Goal: Task Accomplishment & Management: Complete application form

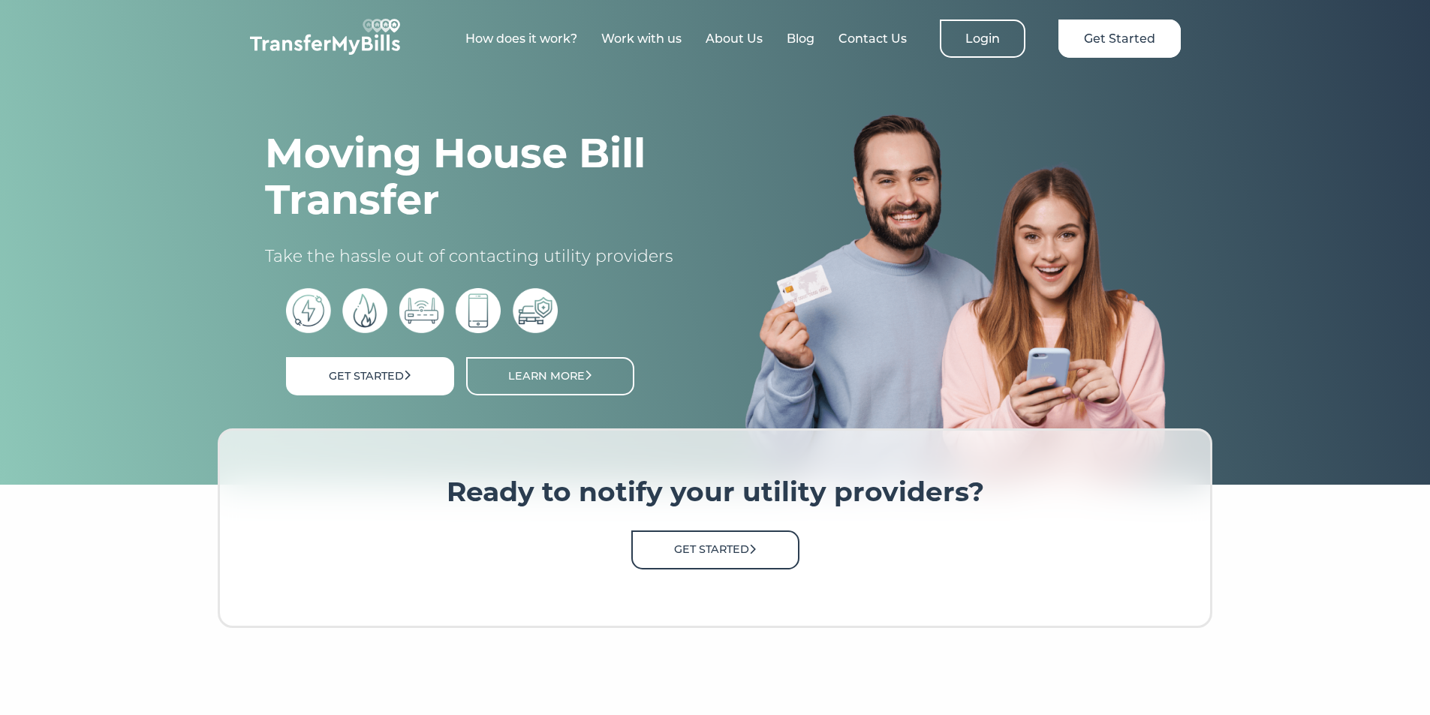
click at [703, 554] on link "Get Started" at bounding box center [715, 550] width 168 height 38
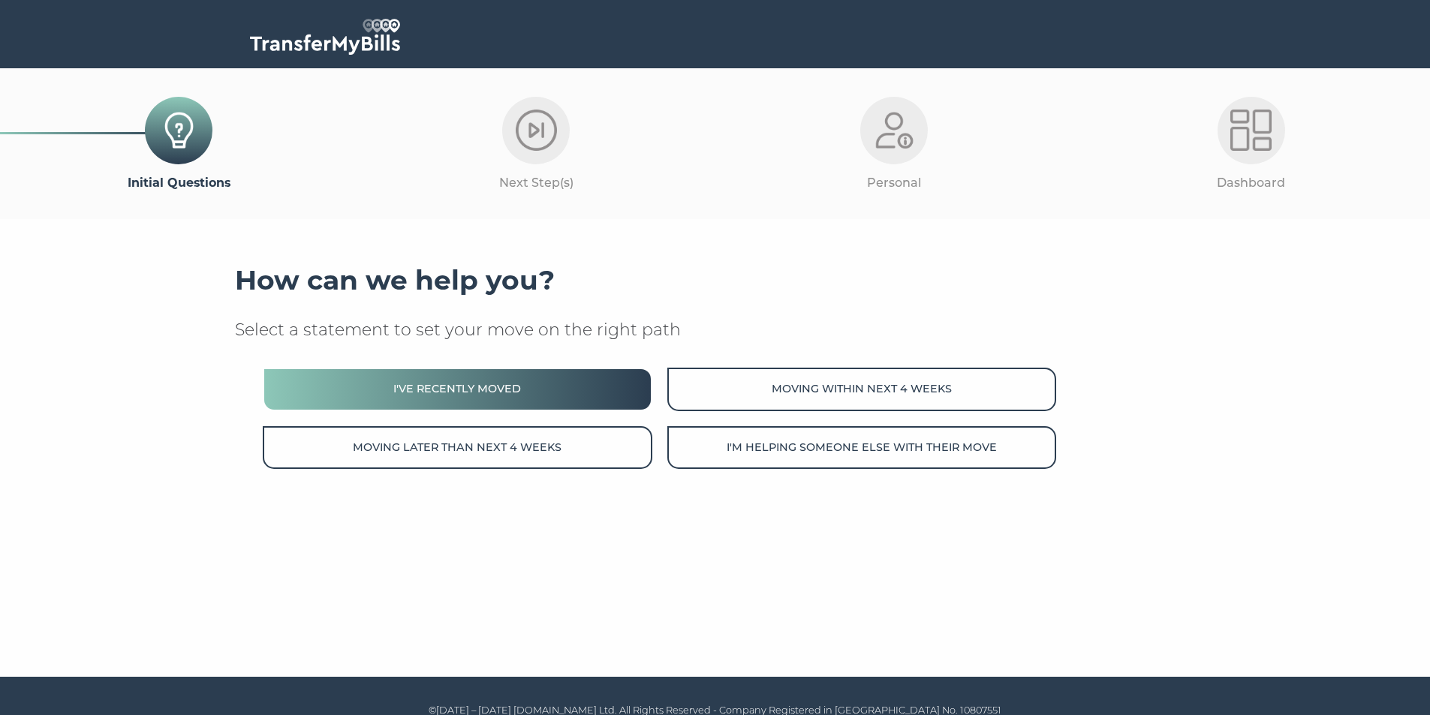
click at [459, 387] on button "I've recently moved" at bounding box center [457, 389] width 389 height 43
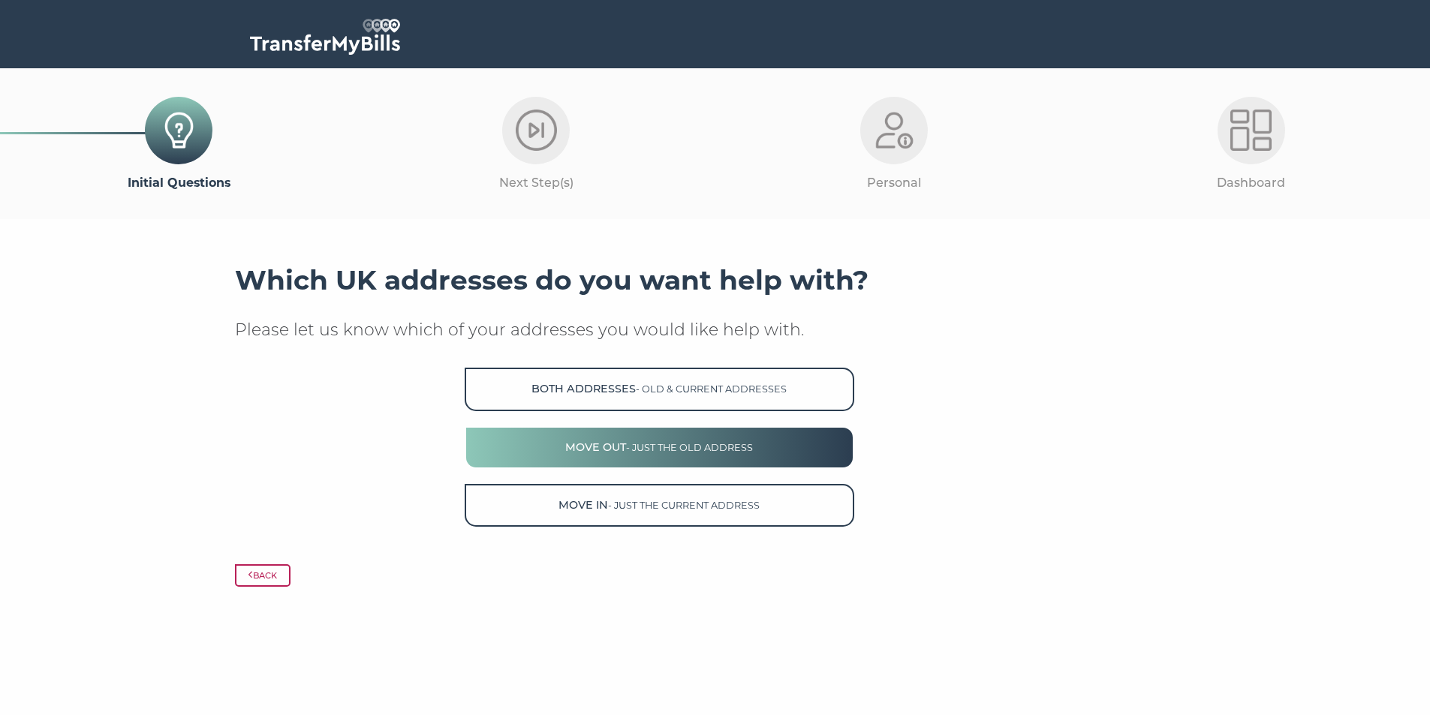
click at [682, 454] on button "Move Out - just the old address" at bounding box center [659, 447] width 389 height 43
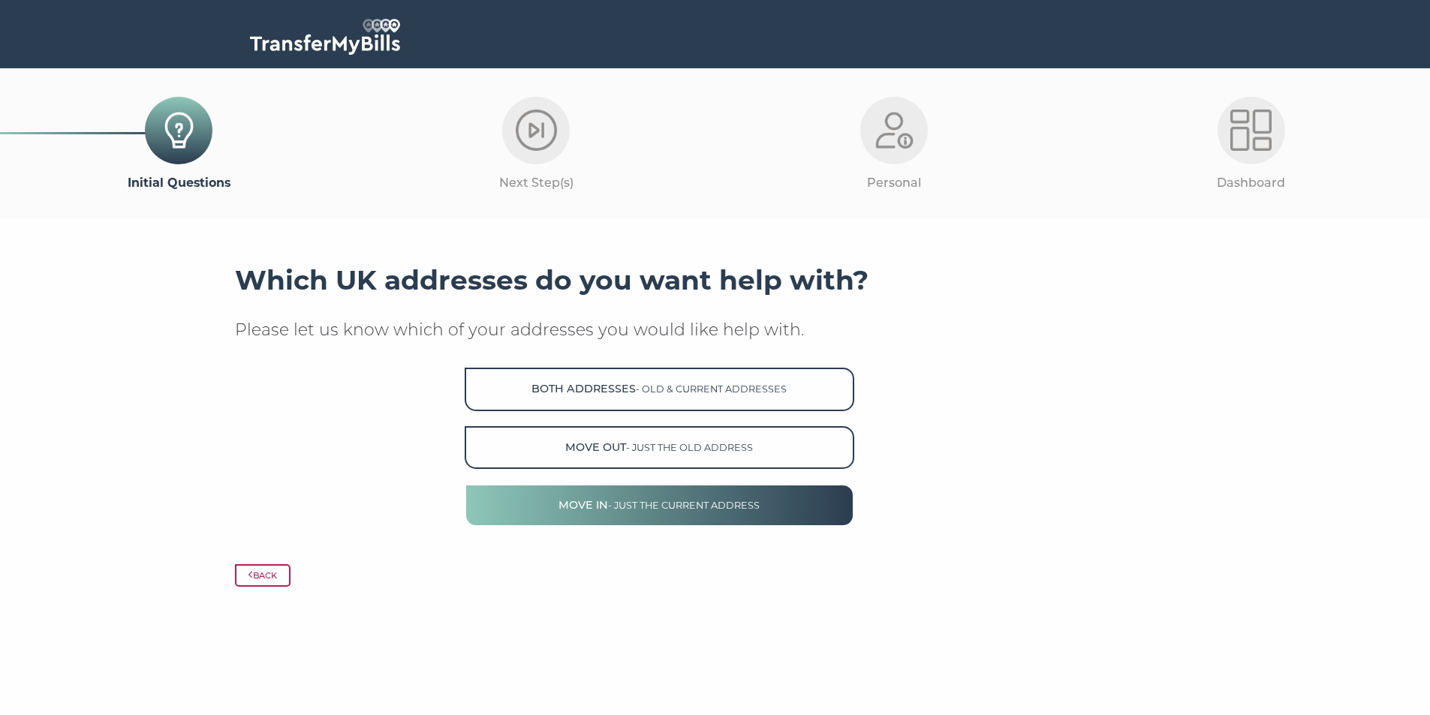
click at [596, 501] on button "Move in - just the current address" at bounding box center [659, 505] width 389 height 43
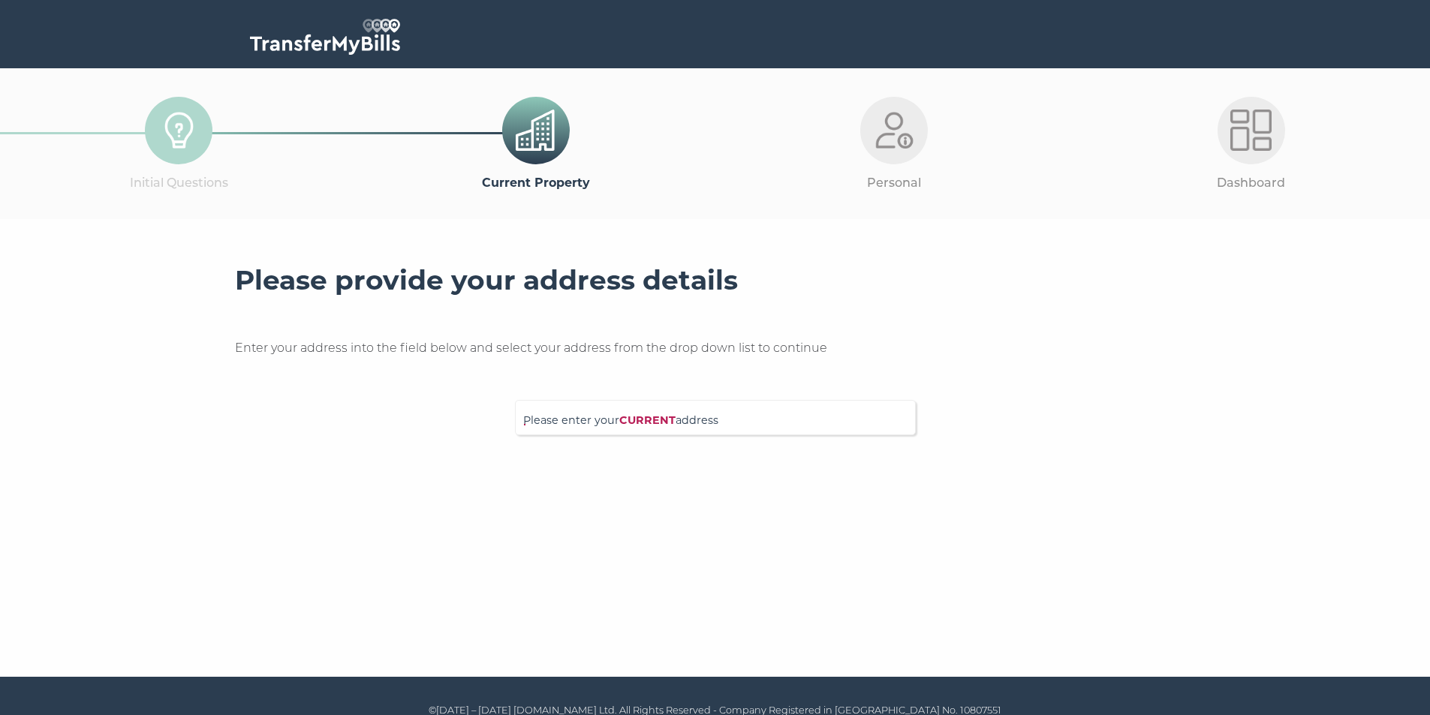
click at [607, 458] on div at bounding box center [715, 466] width 961 height 38
click at [617, 404] on div "Please enter your CURRENT address" at bounding box center [715, 417] width 401 height 35
click at [614, 416] on input "Please enter your CURRENT address" at bounding box center [684, 415] width 323 height 15
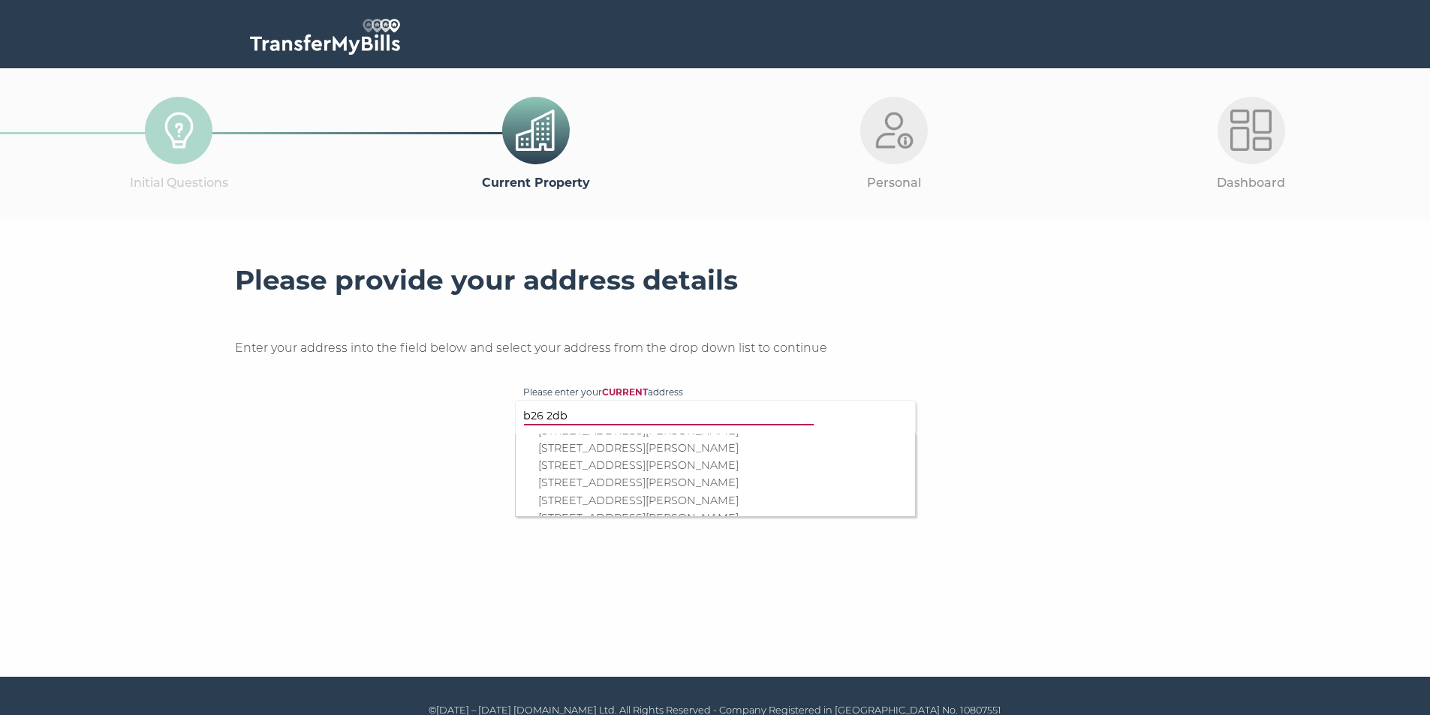
scroll to position [195, 0]
type input "b26 2db"
click at [664, 463] on p "25 Amanda Drive, Birmingham, B26 2DB" at bounding box center [722, 461] width 369 height 17
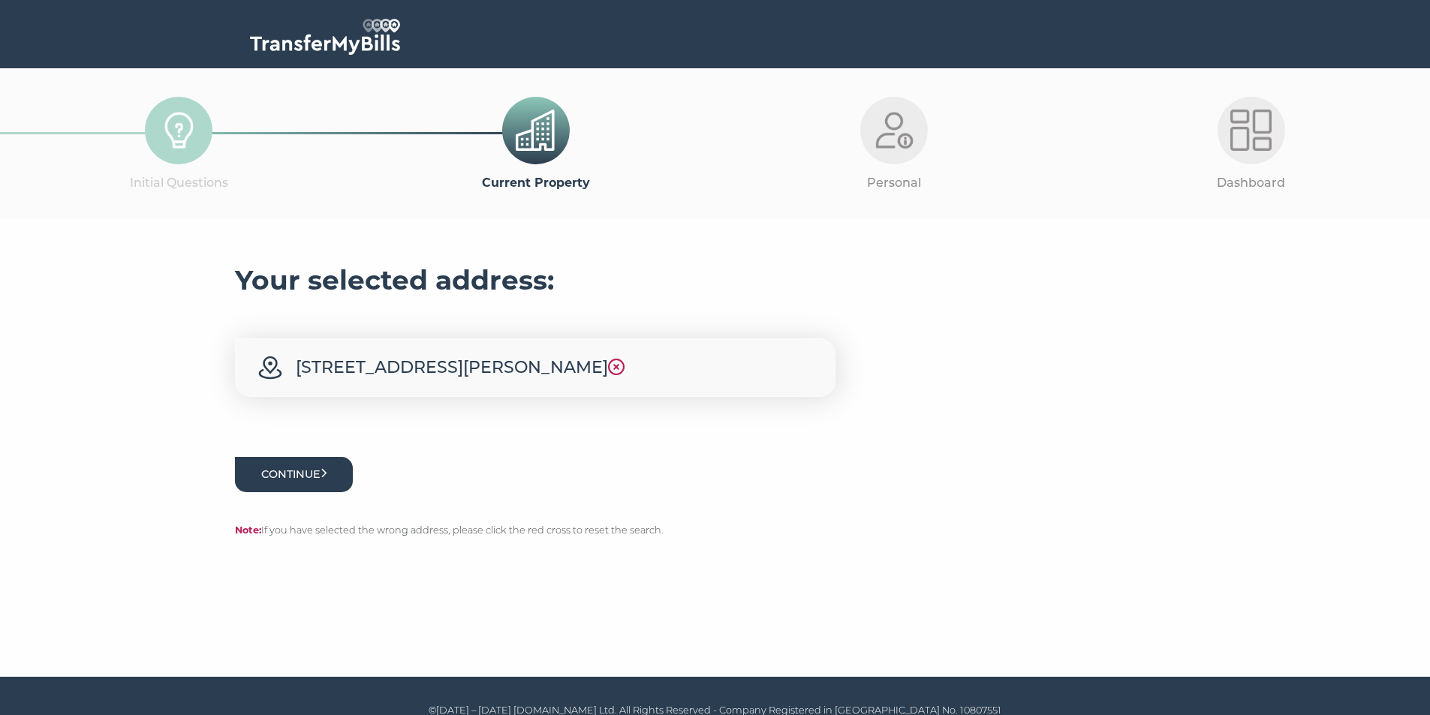
click at [300, 477] on button "Continue" at bounding box center [294, 474] width 119 height 35
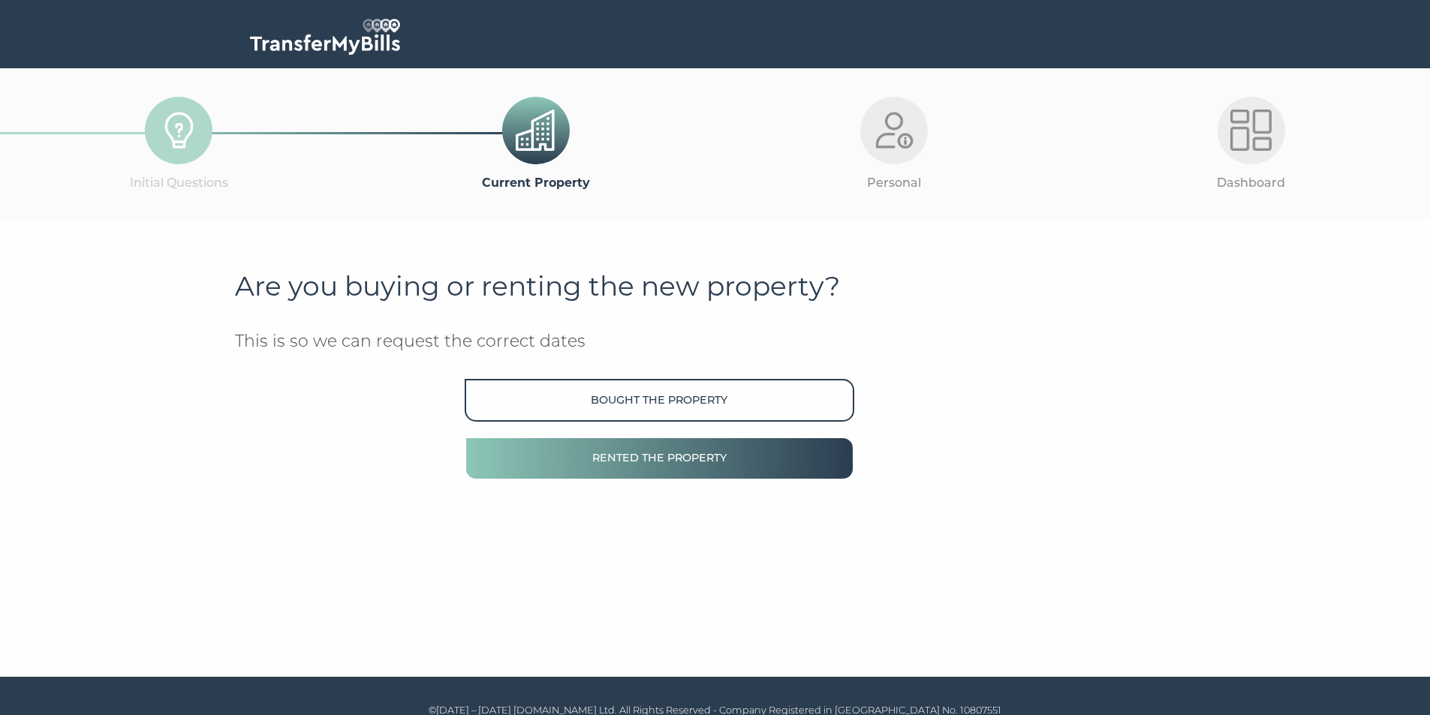
click at [667, 453] on button "Rented the property" at bounding box center [659, 458] width 389 height 43
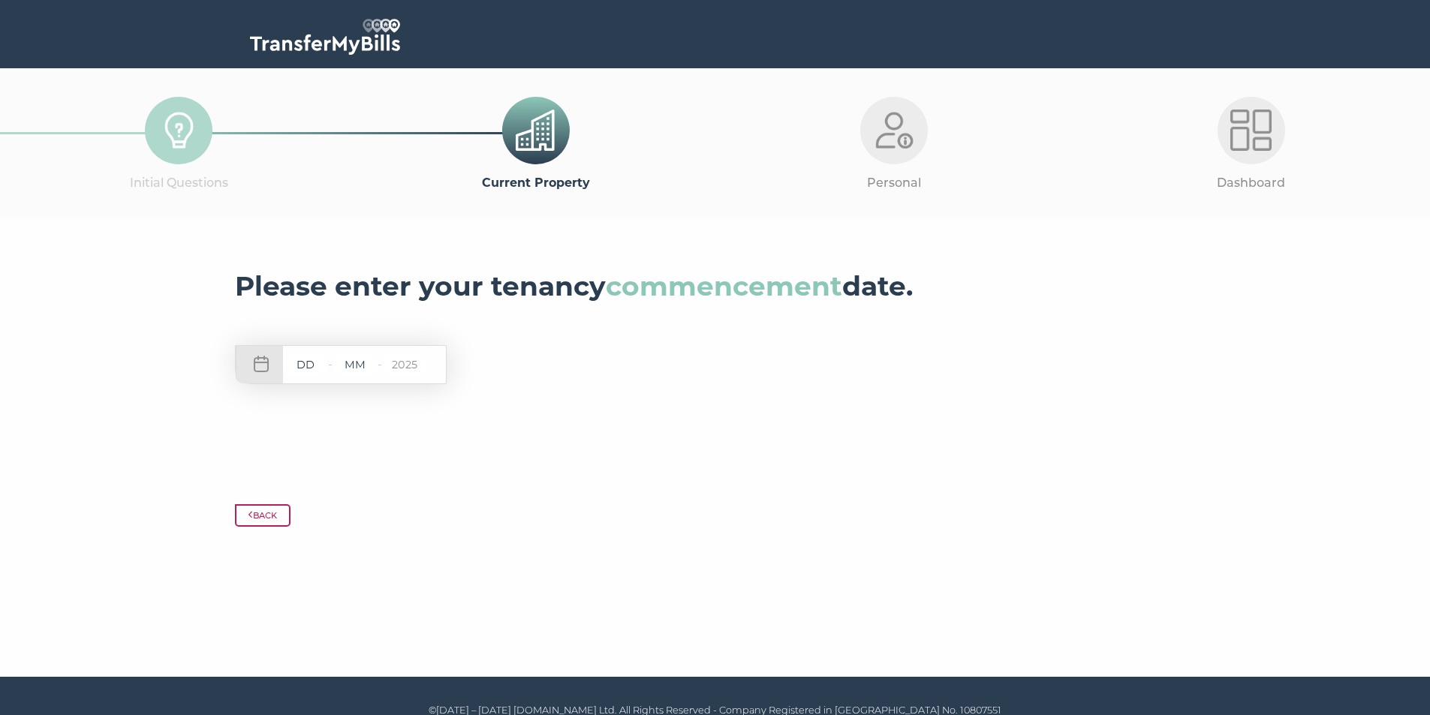
click at [320, 371] on input "text" at bounding box center [305, 365] width 45 height 19
type input "01"
click at [367, 366] on input "text" at bounding box center [355, 365] width 45 height 19
type input "02"
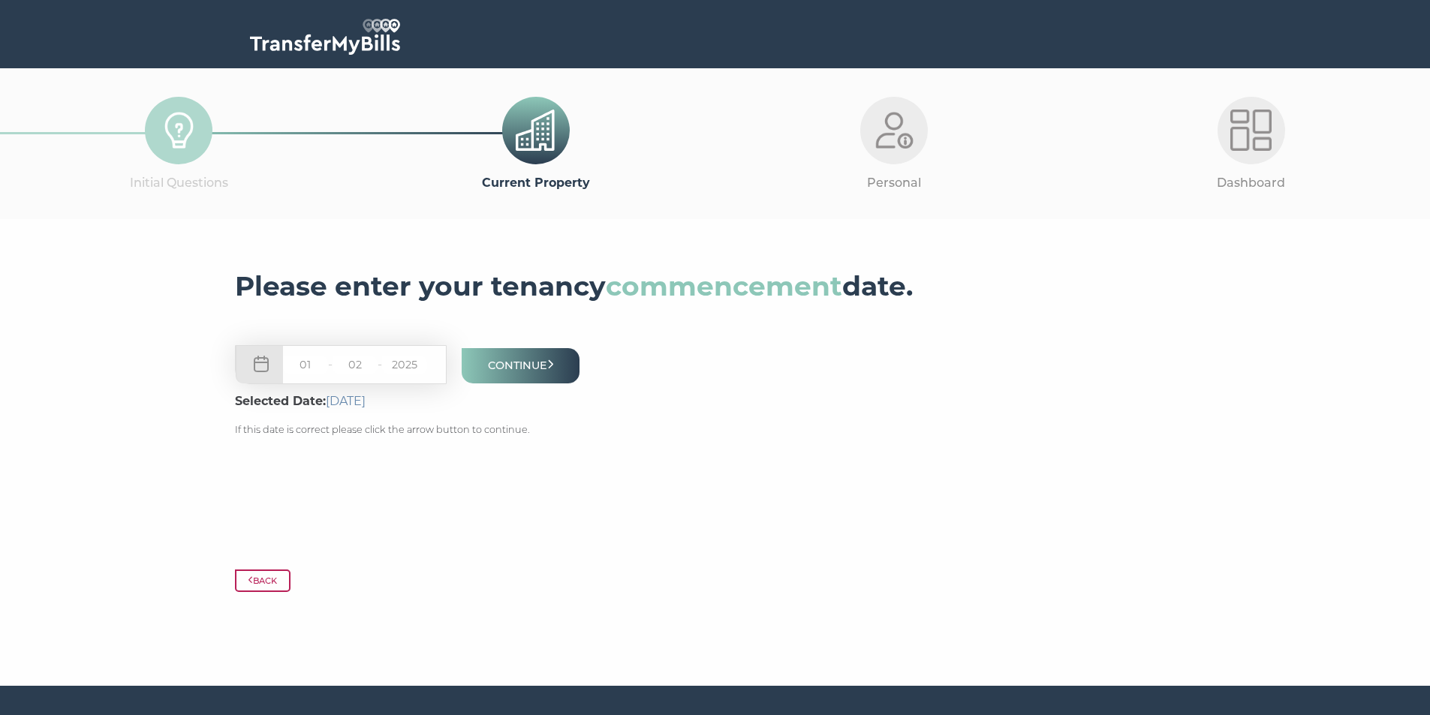
click at [407, 364] on input "2025" at bounding box center [404, 365] width 45 height 19
click at [366, 399] on span "1st February 2025" at bounding box center [346, 401] width 40 height 14
click at [496, 360] on button "Continue" at bounding box center [521, 365] width 119 height 35
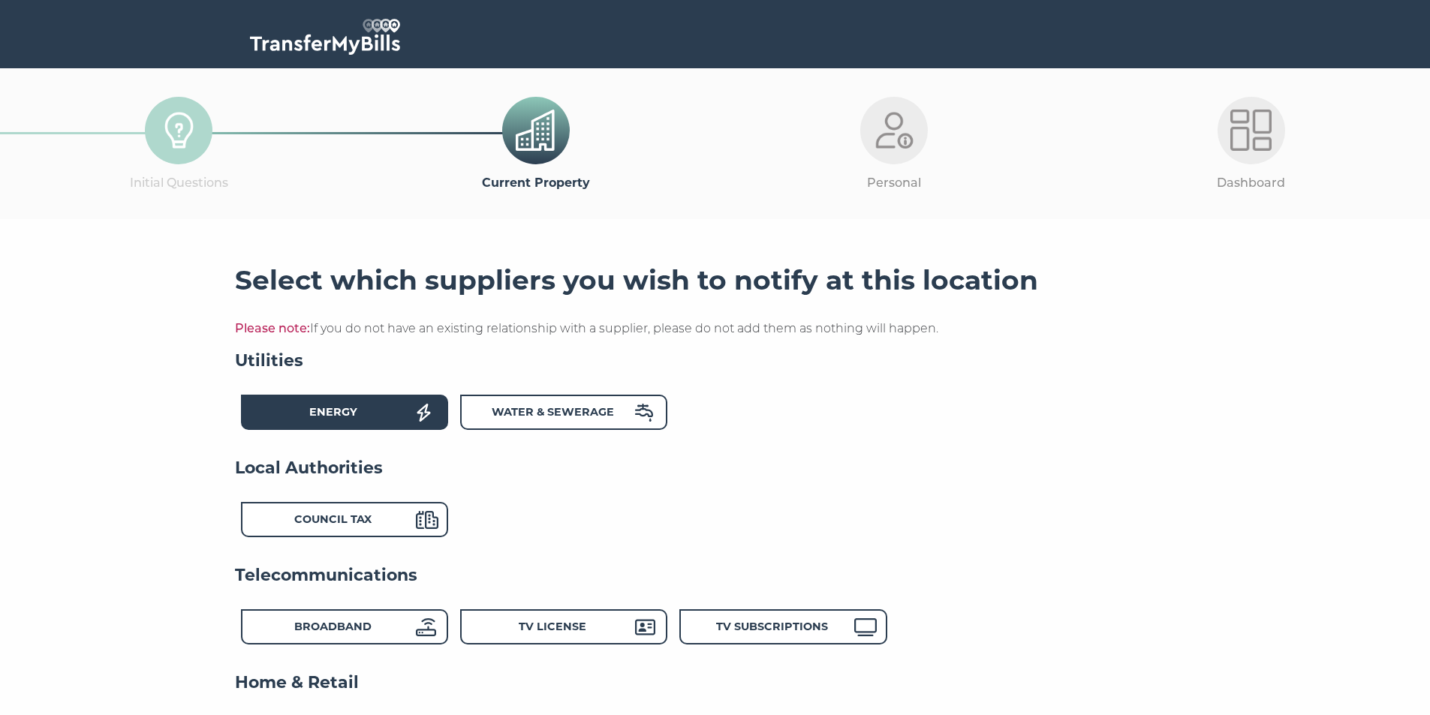
click at [396, 417] on div "Energy" at bounding box center [333, 415] width 165 height 22
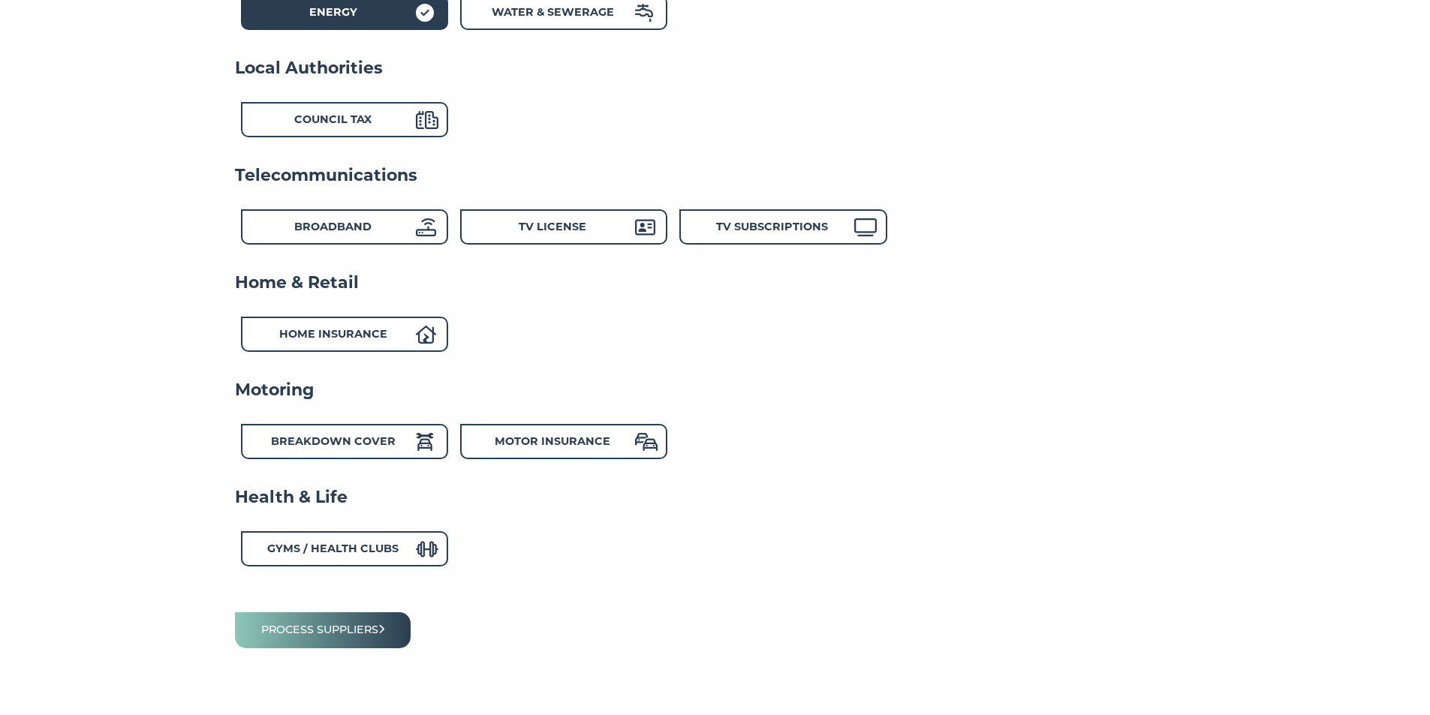
scroll to position [485, 0]
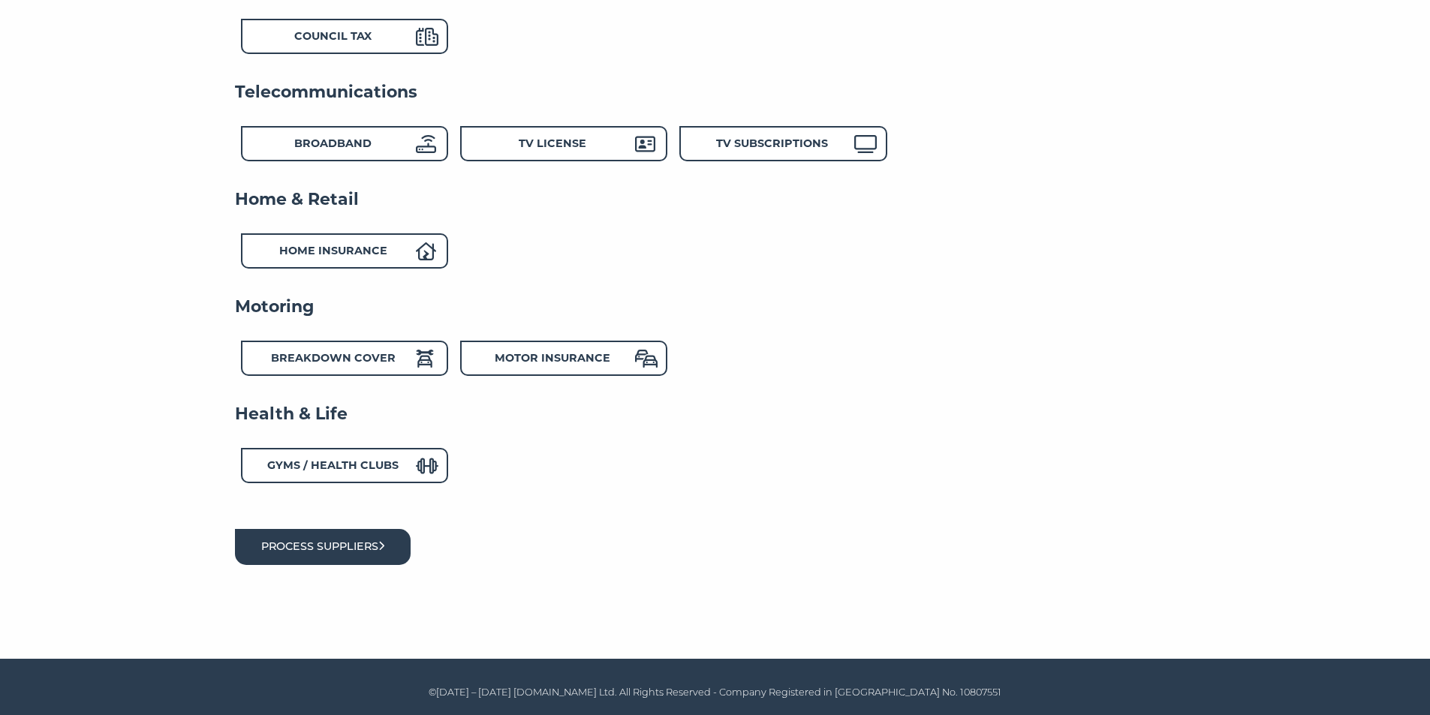
click at [366, 553] on button "Process suppliers" at bounding box center [323, 546] width 176 height 35
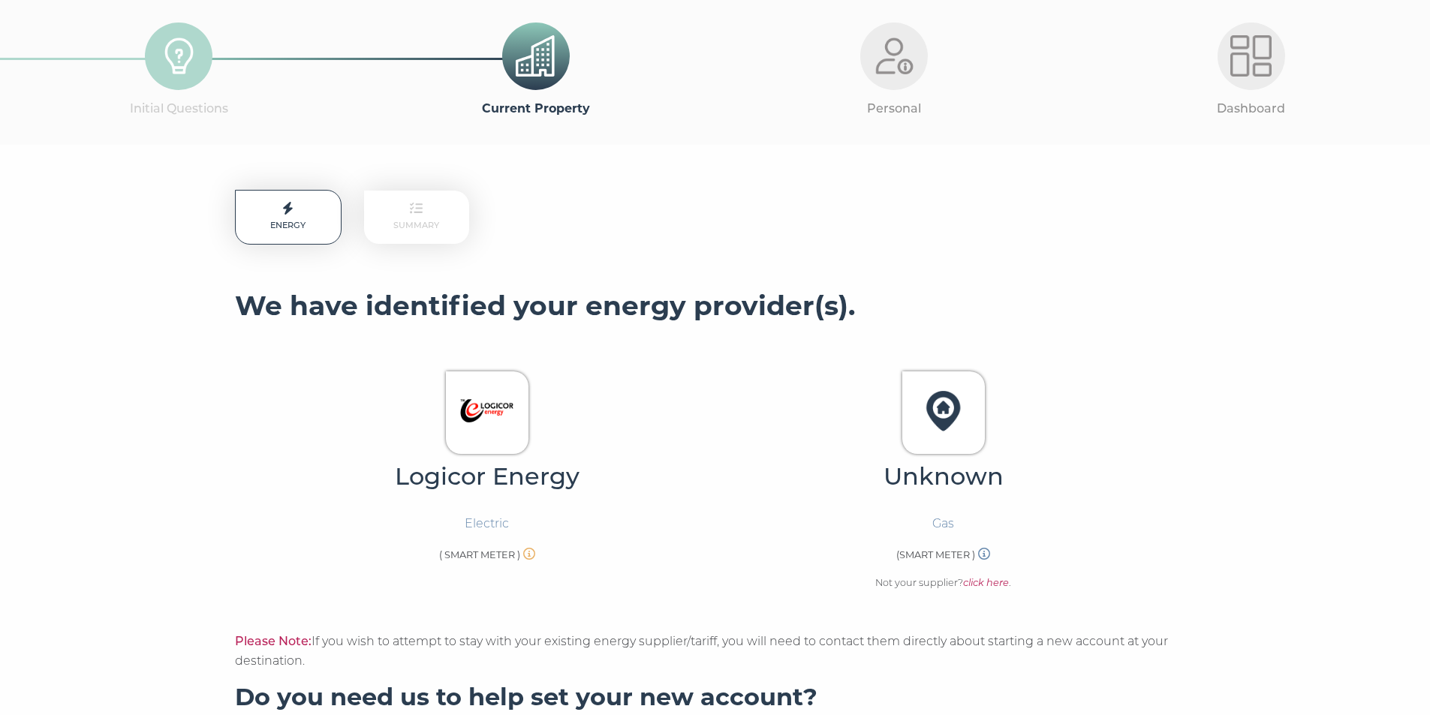
scroll to position [75, 0]
click at [494, 411] on img at bounding box center [487, 410] width 64 height 64
